Goal: Complete application form

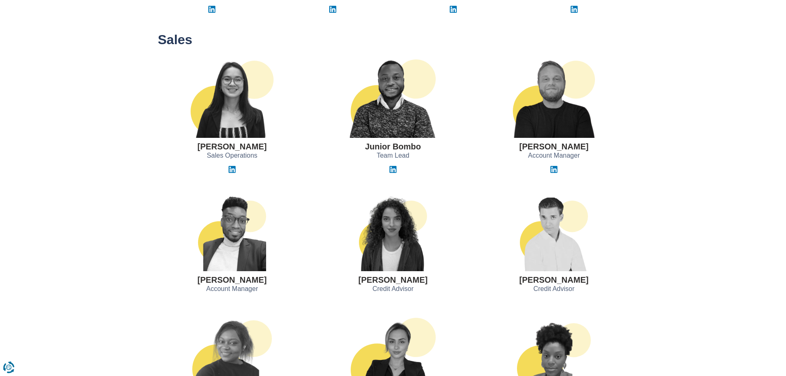
scroll to position [454, 0]
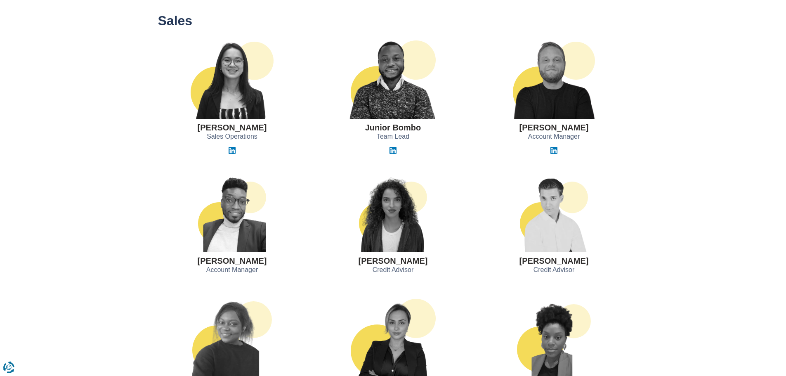
click at [408, 243] on img at bounding box center [393, 213] width 68 height 78
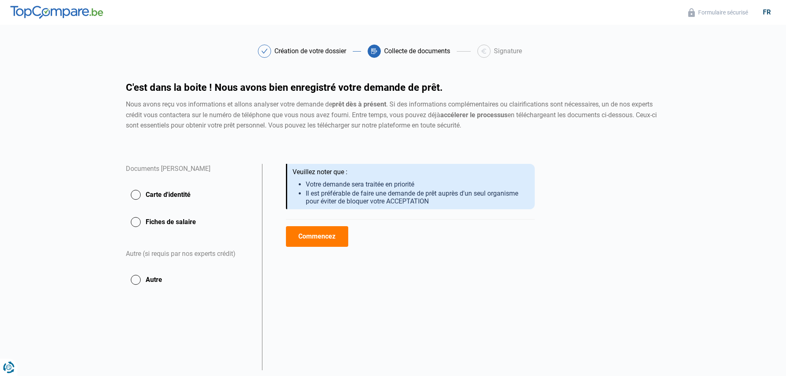
click at [138, 196] on button "Carte d'identité" at bounding box center [189, 194] width 126 height 21
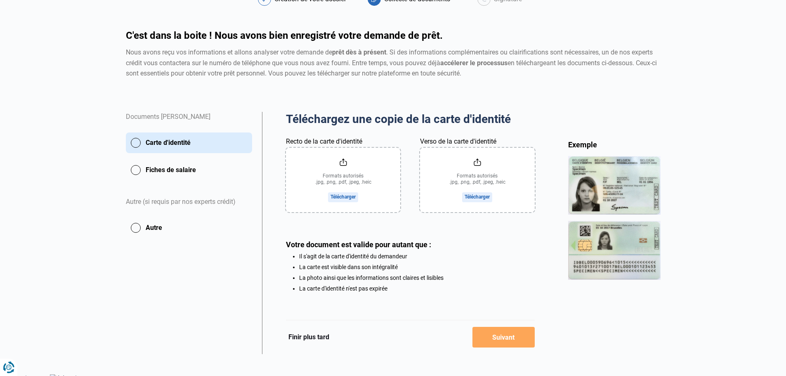
scroll to position [60, 0]
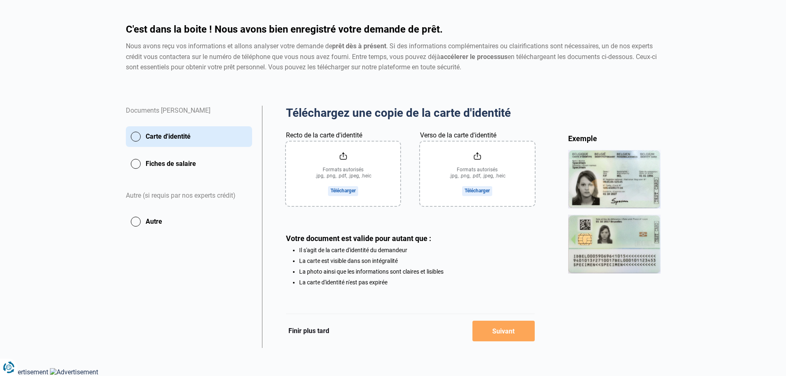
click at [139, 165] on button "Fiches de salaire" at bounding box center [189, 164] width 126 height 21
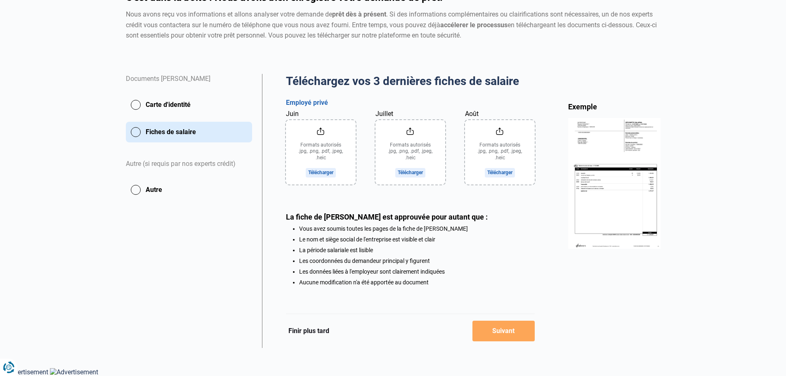
scroll to position [51, 0]
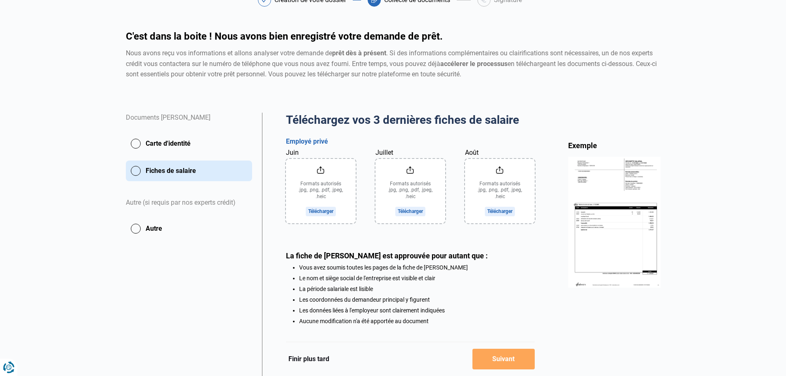
click at [643, 190] on img at bounding box center [614, 222] width 92 height 130
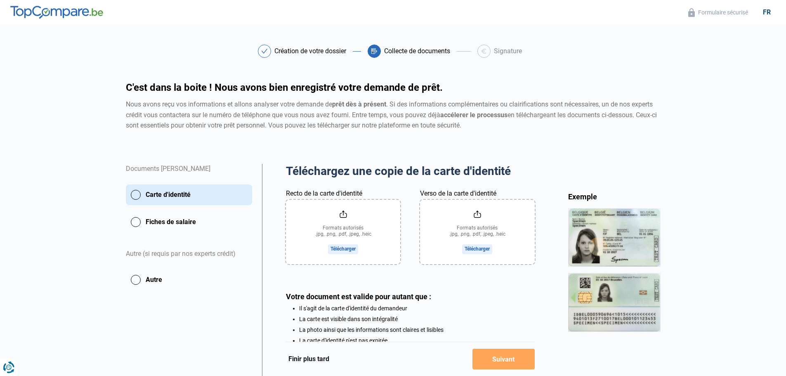
drag, startPoint x: 116, startPoint y: 13, endPoint x: 26, endPoint y: 13, distance: 89.5
click at [26, 13] on header "Formulaire sécurisé fr" at bounding box center [393, 12] width 786 height 25
drag, startPoint x: 37, startPoint y: 9, endPoint x: 325, endPoint y: 28, distance: 289.1
click at [325, 28] on div "Formulaire sécurisé fr Création de votre dossier Collecte de documents Signatur…" at bounding box center [393, 203] width 786 height 406
